Goal: Transaction & Acquisition: Purchase product/service

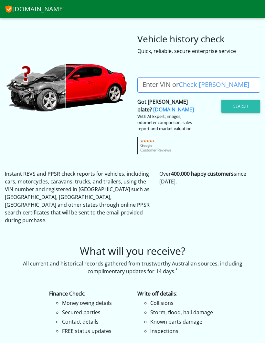
click at [157, 83] on label "Enter VIN or Check Rego" at bounding box center [195, 85] width 117 height 16
click at [157, 83] on input "Enter VIN or Check Rego" at bounding box center [198, 85] width 123 height 16
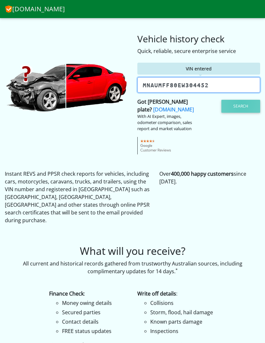
type input "Mnaumff80ew304452"
click at [241, 102] on button "Search" at bounding box center [240, 106] width 39 height 13
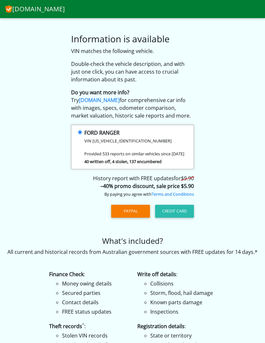
click at [175, 210] on button "Credit Card" at bounding box center [174, 211] width 39 height 13
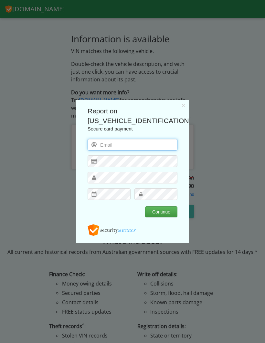
click at [141, 146] on input "email" at bounding box center [133, 145] width 90 height 12
type input "chrismoy14@hotmail.com"
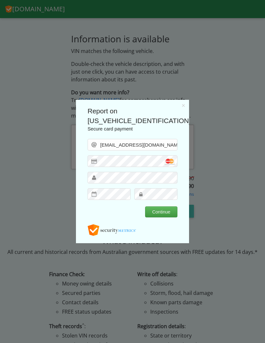
click at [164, 209] on button "Continue" at bounding box center [161, 211] width 32 height 11
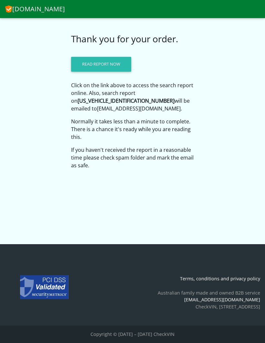
click at [109, 64] on link "Read report now" at bounding box center [101, 64] width 60 height 15
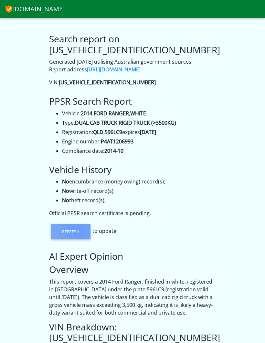
click at [78, 238] on link "Refresh" at bounding box center [70, 231] width 39 height 15
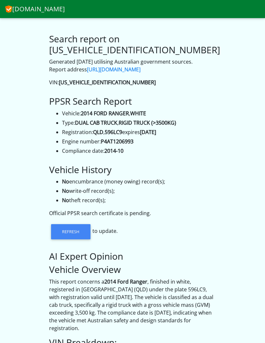
click at [78, 235] on link "Refresh" at bounding box center [70, 231] width 39 height 15
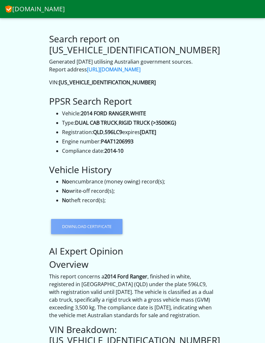
click at [100, 232] on link "Download certificate" at bounding box center [86, 226] width 71 height 15
